Goal: Information Seeking & Learning: Find contact information

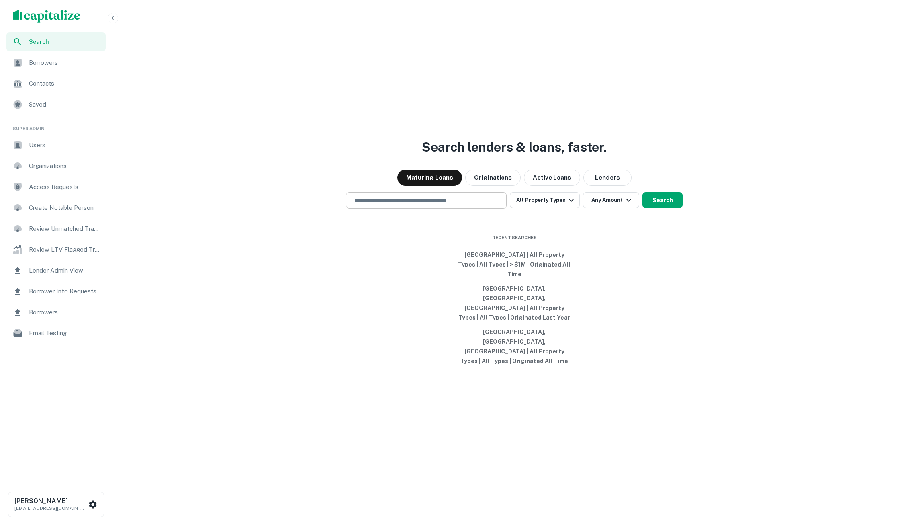
click at [426, 208] on div "​" at bounding box center [426, 200] width 161 height 16
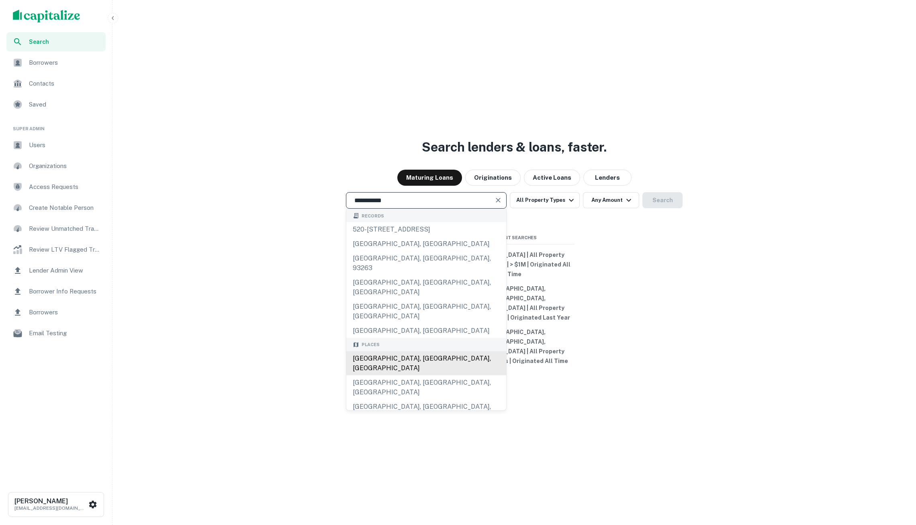
click at [419, 353] on div "[GEOGRAPHIC_DATA], [GEOGRAPHIC_DATA], [GEOGRAPHIC_DATA]" at bounding box center [426, 363] width 160 height 24
type input "**********"
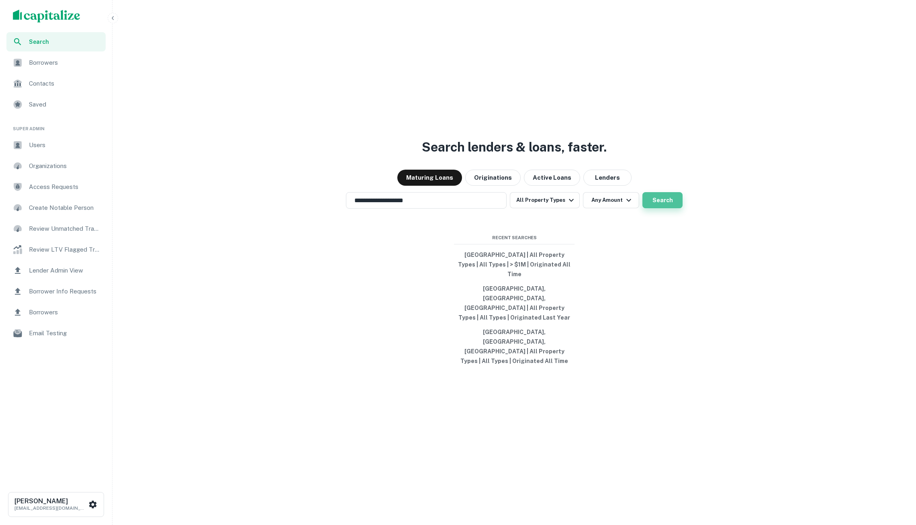
click at [661, 208] on button "Search" at bounding box center [662, 200] width 40 height 16
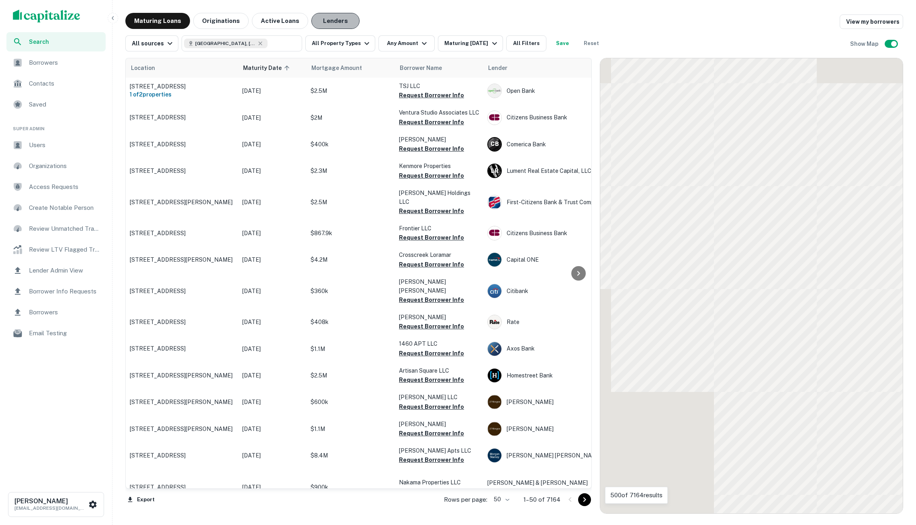
click at [321, 24] on button "Lenders" at bounding box center [335, 21] width 48 height 16
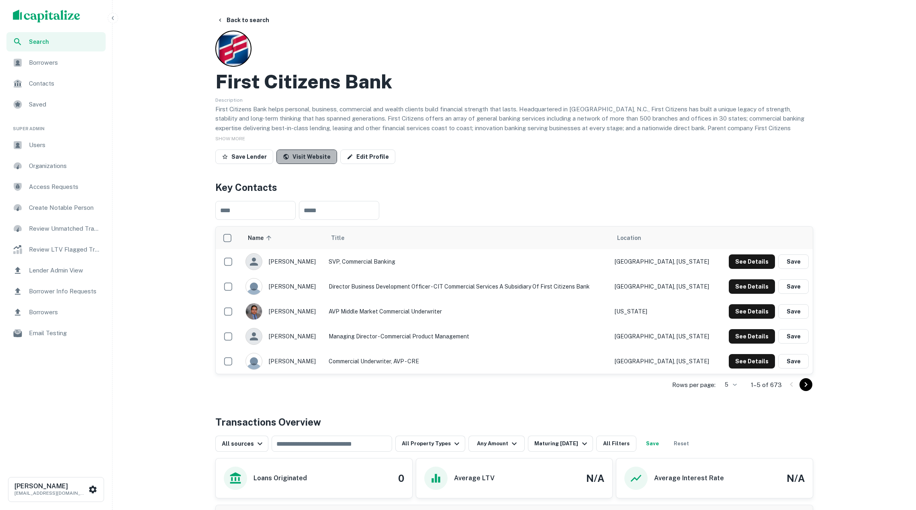
click at [296, 160] on link "Visit Website" at bounding box center [306, 156] width 61 height 14
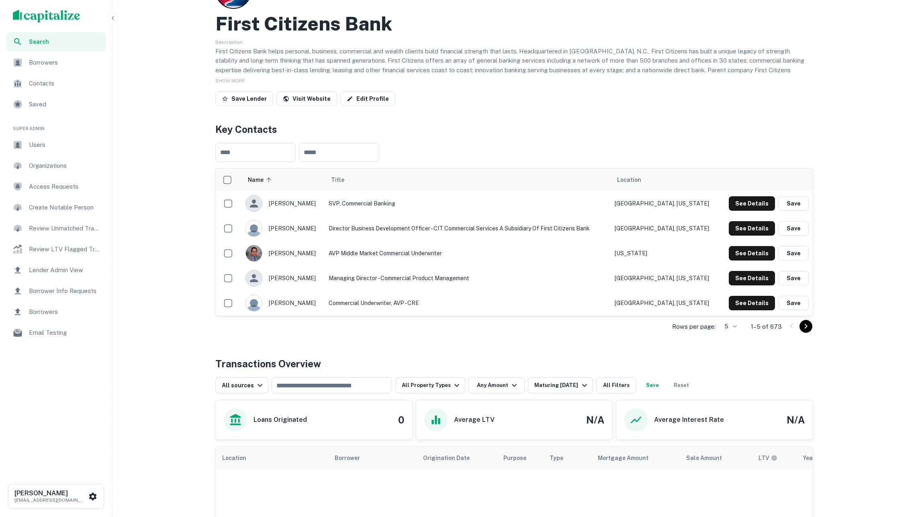
scroll to position [108, 0]
